Goal: Transaction & Acquisition: Purchase product/service

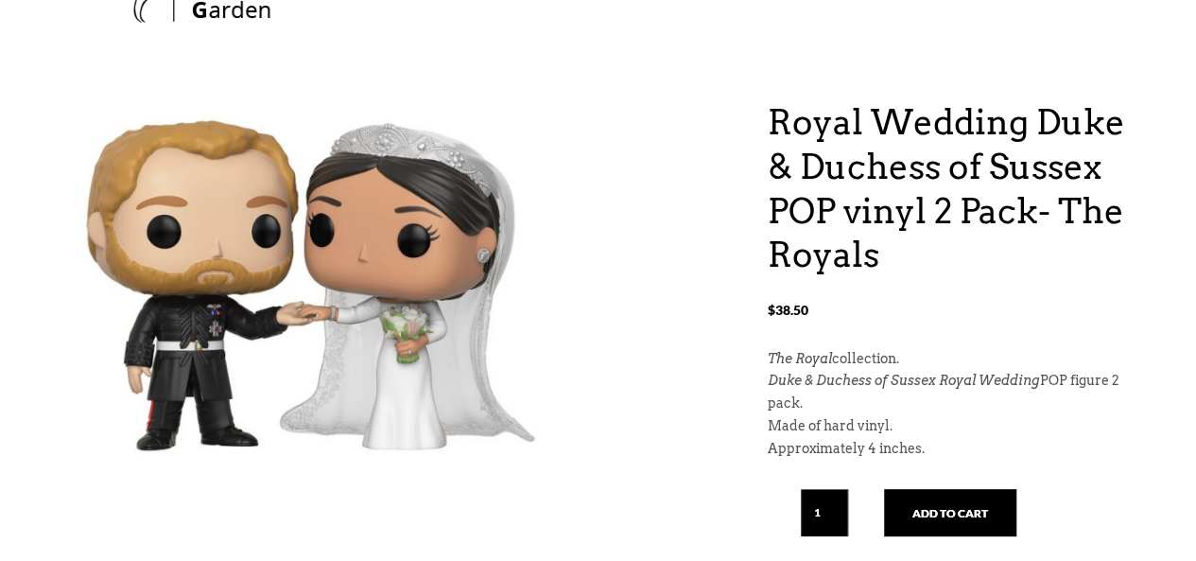
scroll to position [76, 0]
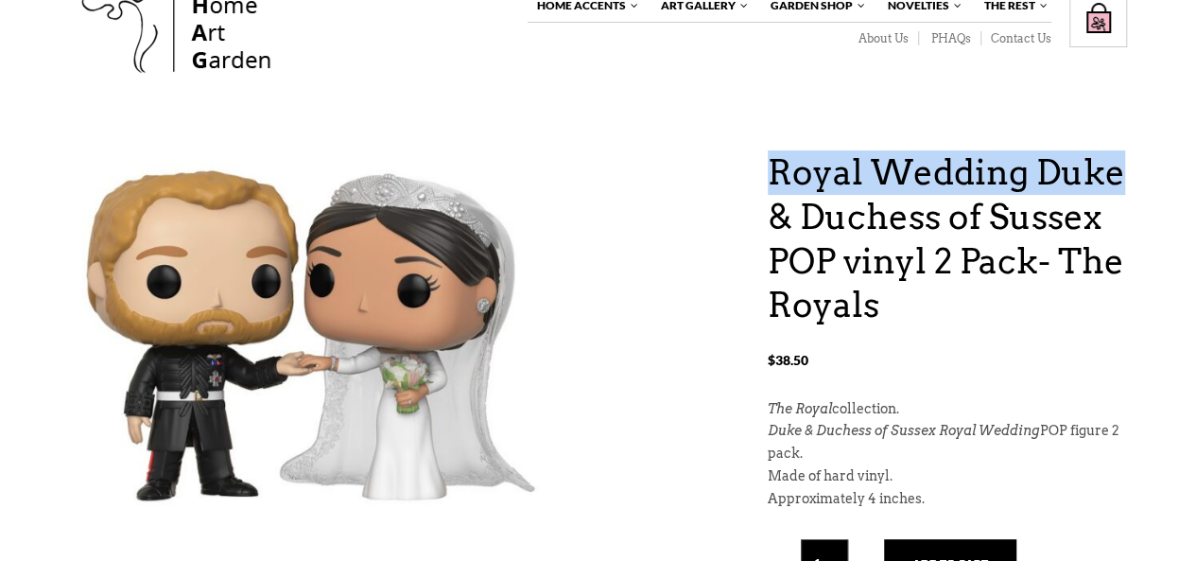
drag, startPoint x: 1136, startPoint y: 188, endPoint x: 764, endPoint y: 179, distance: 372.5
copy h1 "Royal Wedding Duke"
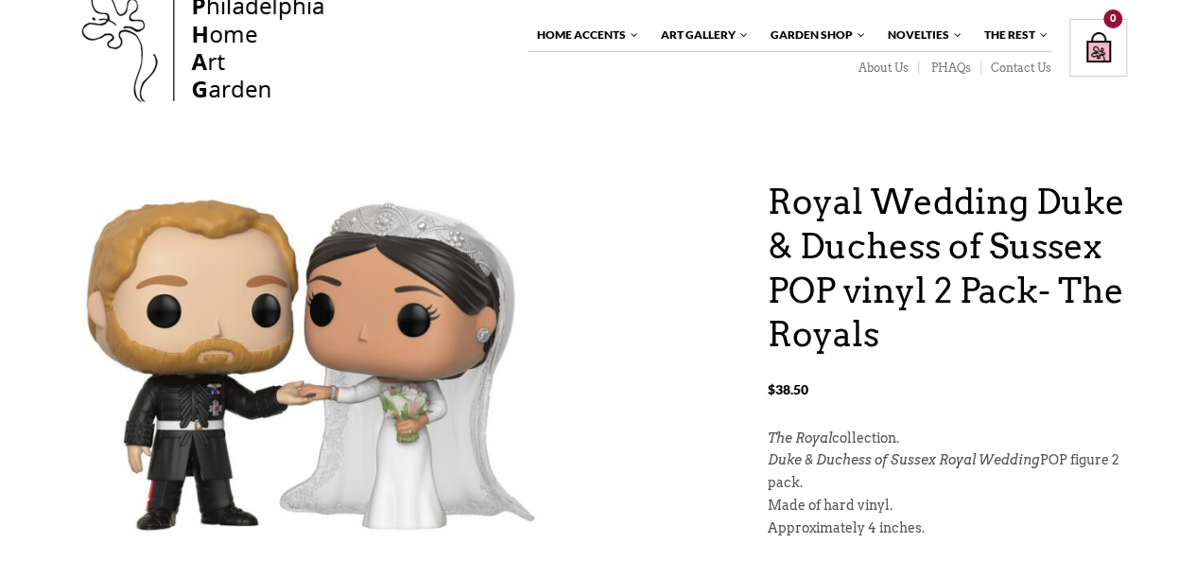
scroll to position [0, 0]
